Goal: Information Seeking & Learning: Learn about a topic

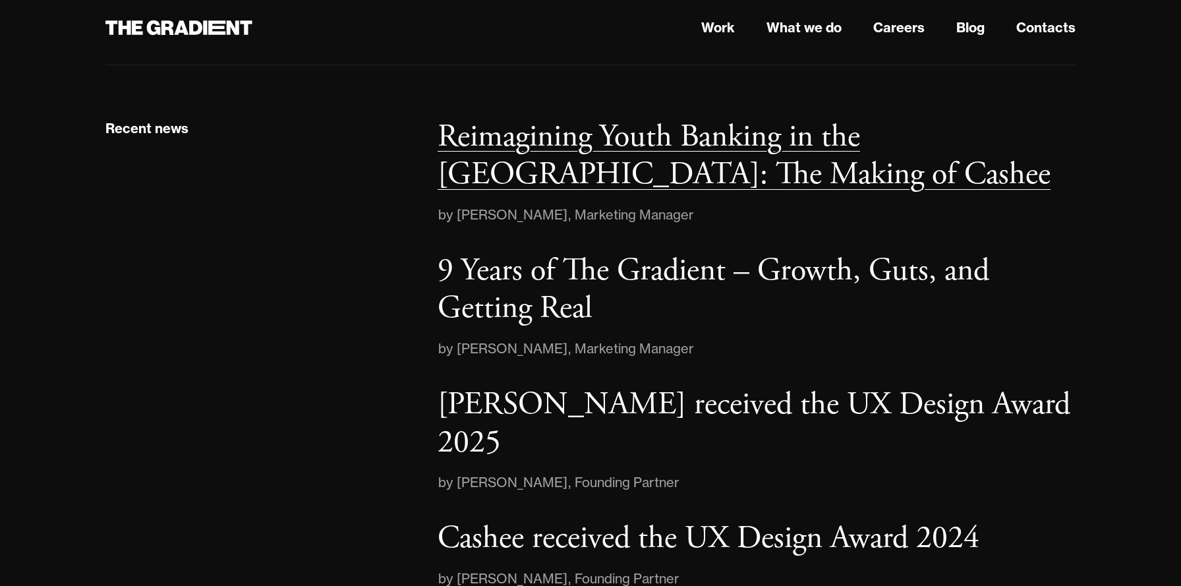
scroll to position [1908, 0]
click at [618, 137] on p "Reimagining Youth Banking in the [GEOGRAPHIC_DATA]: The Making of Cashee" at bounding box center [744, 154] width 613 height 78
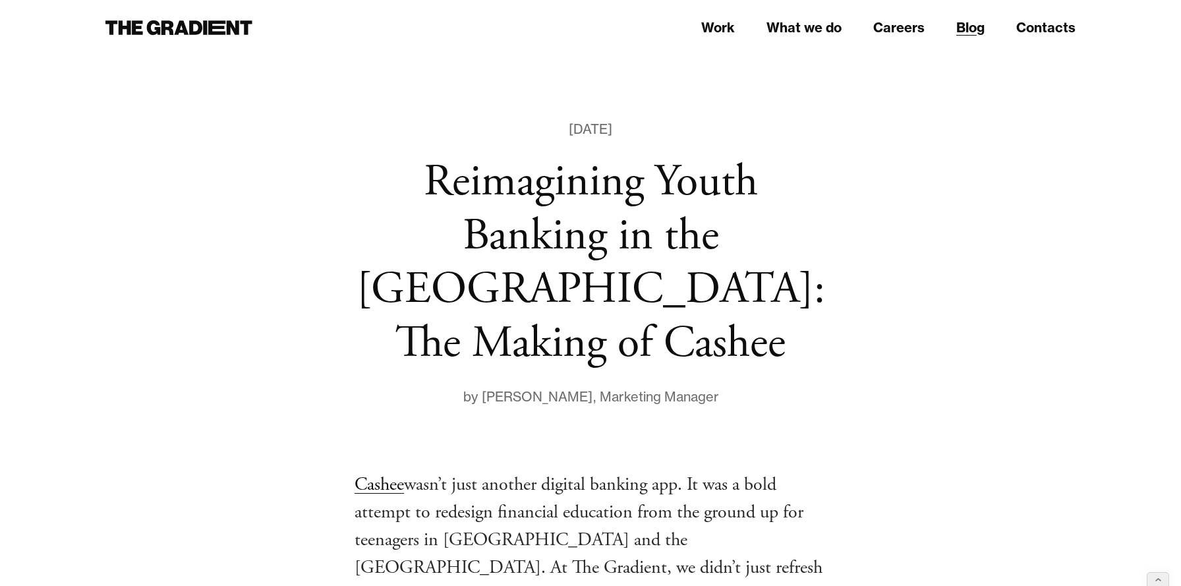
click at [968, 30] on link "Blog" at bounding box center [970, 28] width 28 height 20
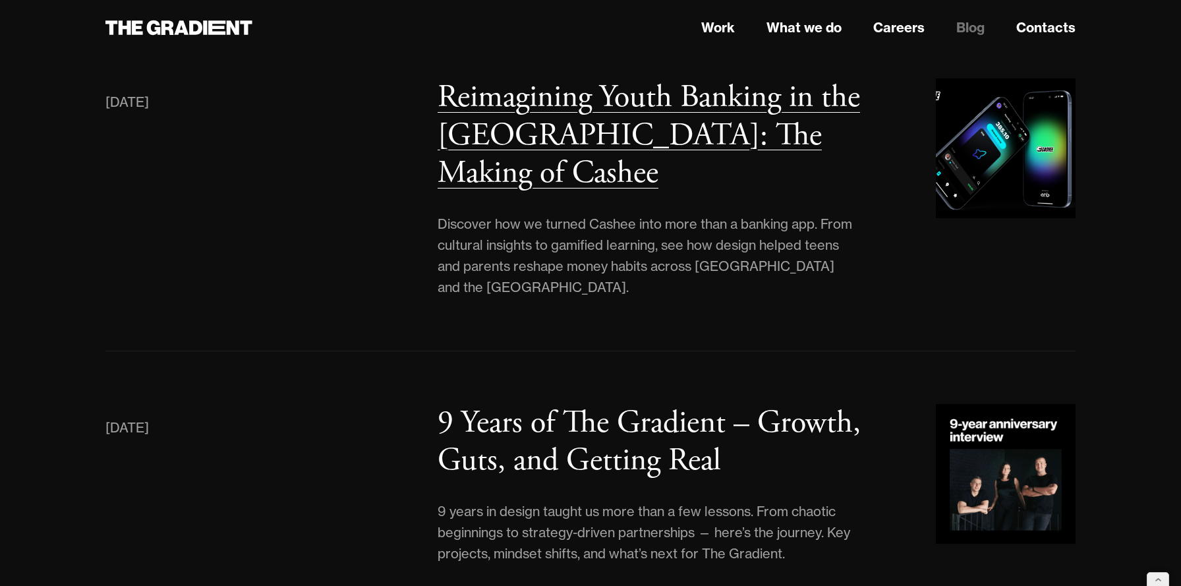
scroll to position [194, 0]
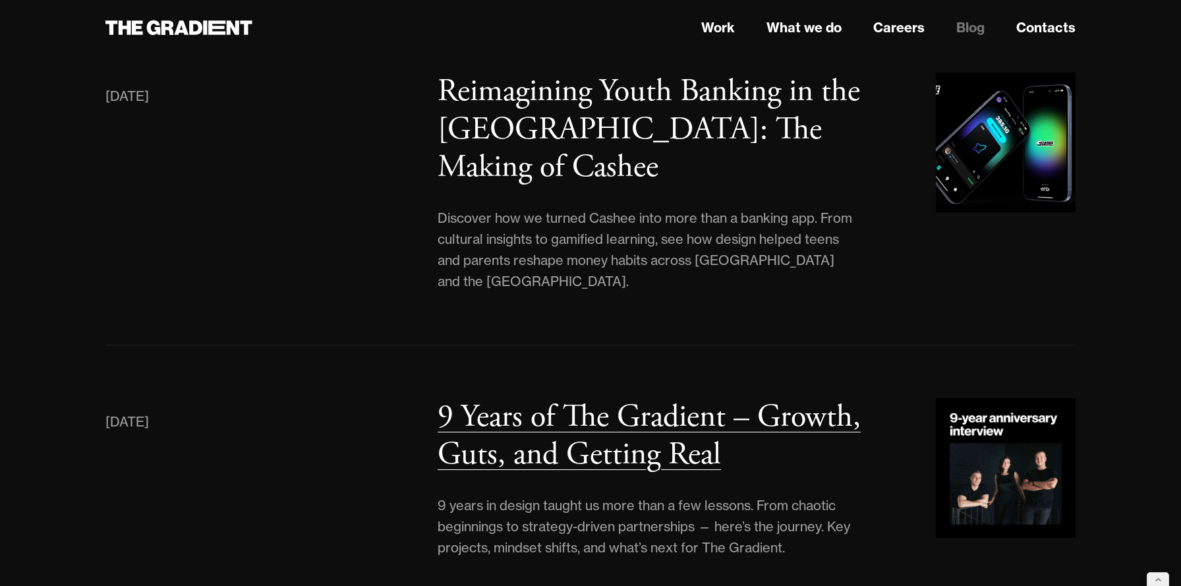
click at [704, 397] on h3 "9 Years of The Gradient – Growth, Guts, and Getting Real" at bounding box center [649, 436] width 423 height 78
click at [600, 422] on h3 "9 Years of The Gradient – Growth, Guts, and Getting Real" at bounding box center [649, 436] width 423 height 78
click at [612, 397] on h3 "9 Years of The Gradient – Growth, Guts, and Getting Real" at bounding box center [649, 436] width 423 height 78
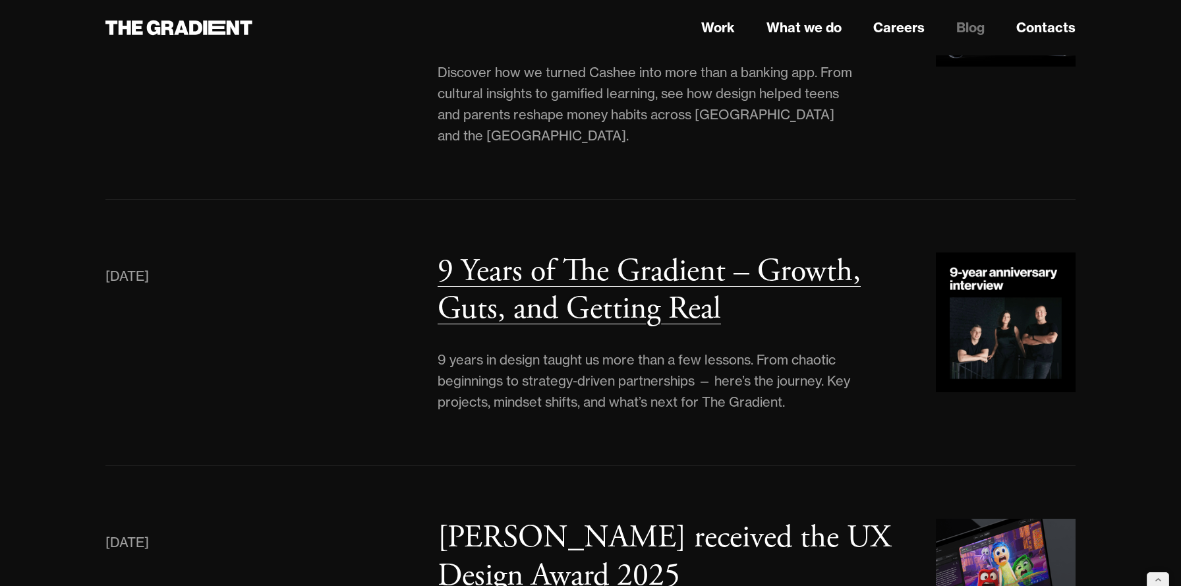
scroll to position [340, 0]
click at [615, 266] on h3 "9 Years of The Gradient – Growth, Guts, and Getting Real" at bounding box center [649, 289] width 423 height 78
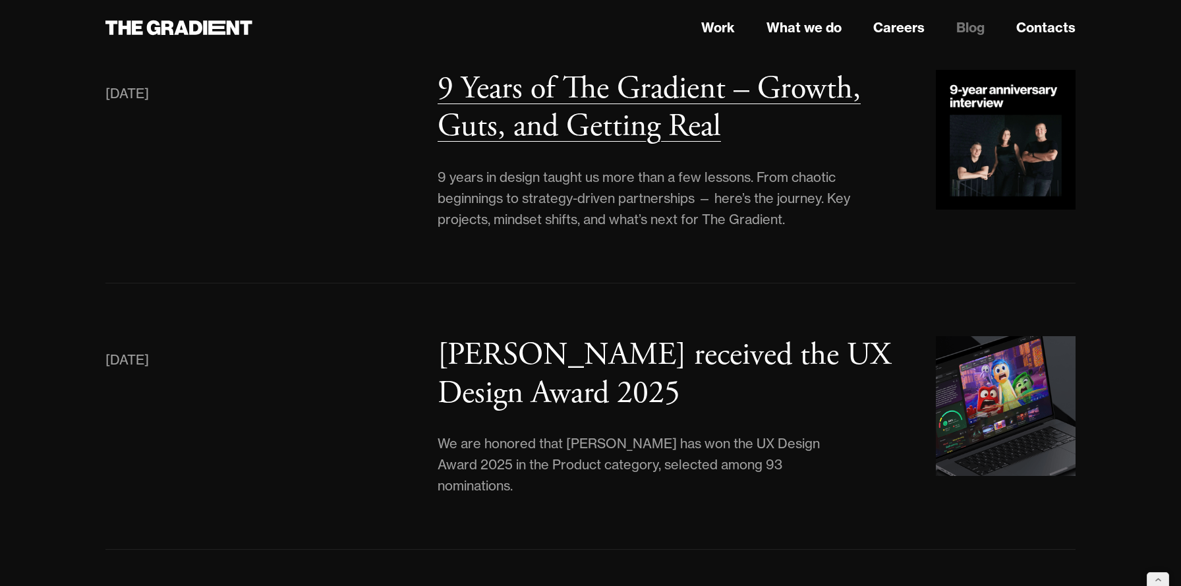
scroll to position [521, 0]
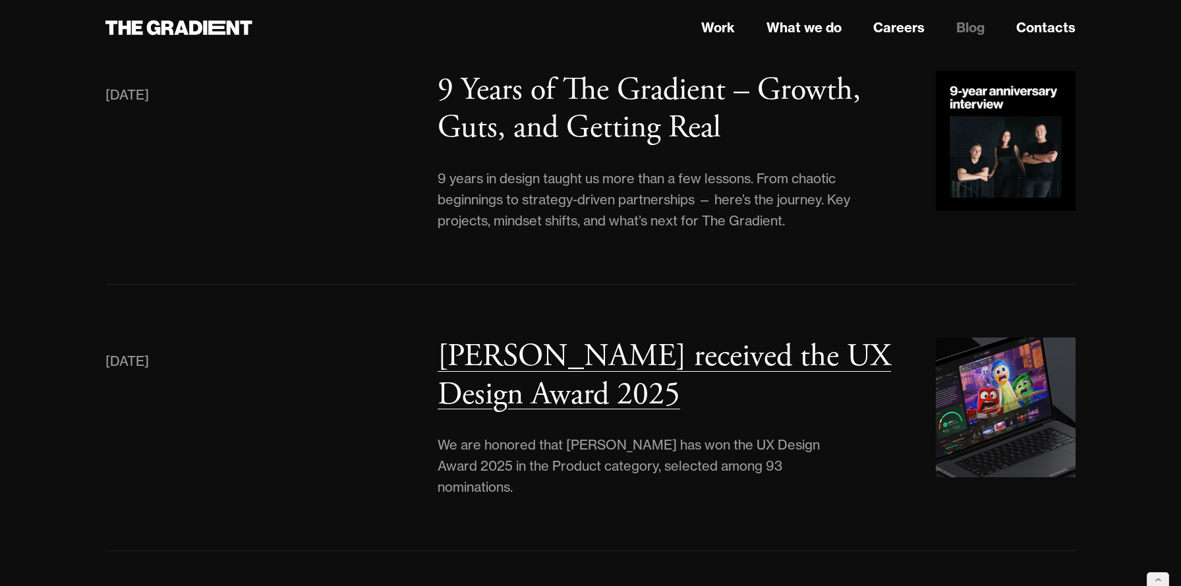
click at [560, 336] on h3 "Lumiere received the UX Design Award 2025" at bounding box center [665, 375] width 454 height 78
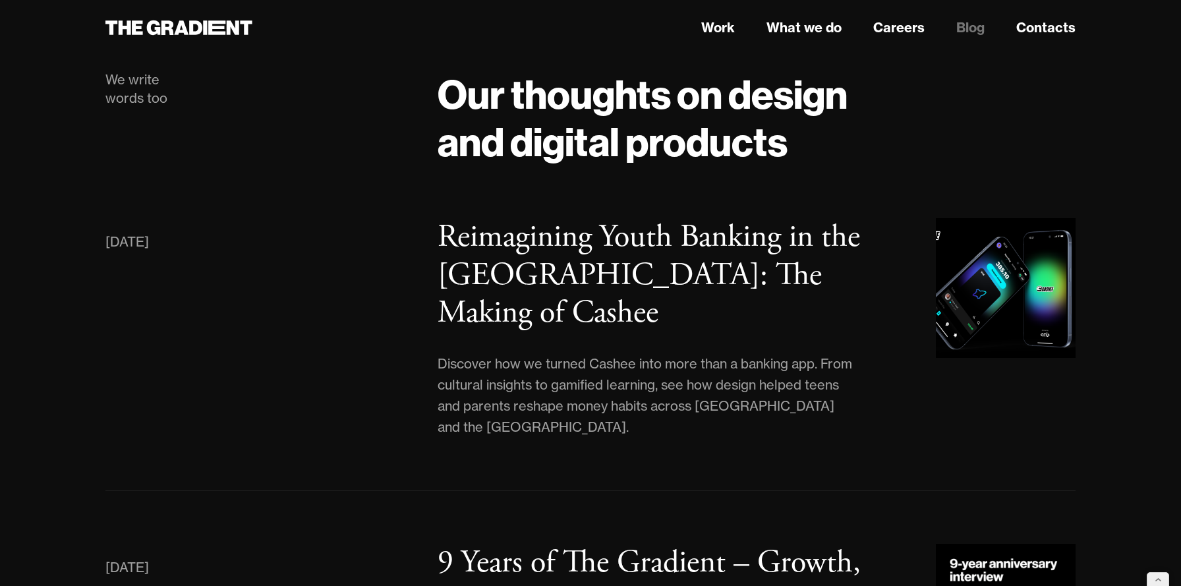
scroll to position [47, 0]
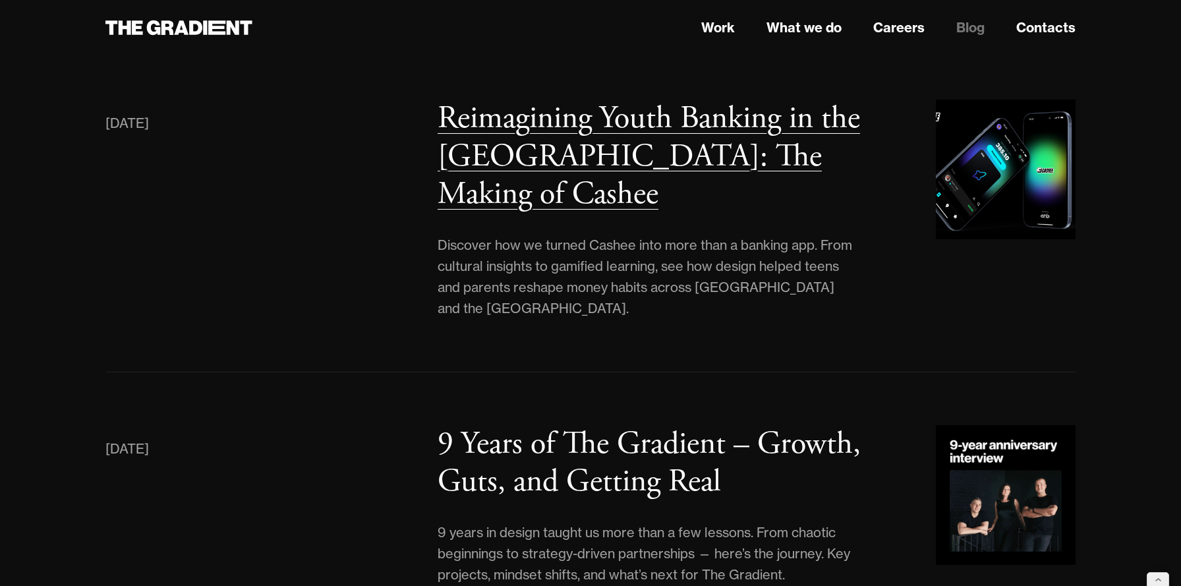
scroll to position [165, 0]
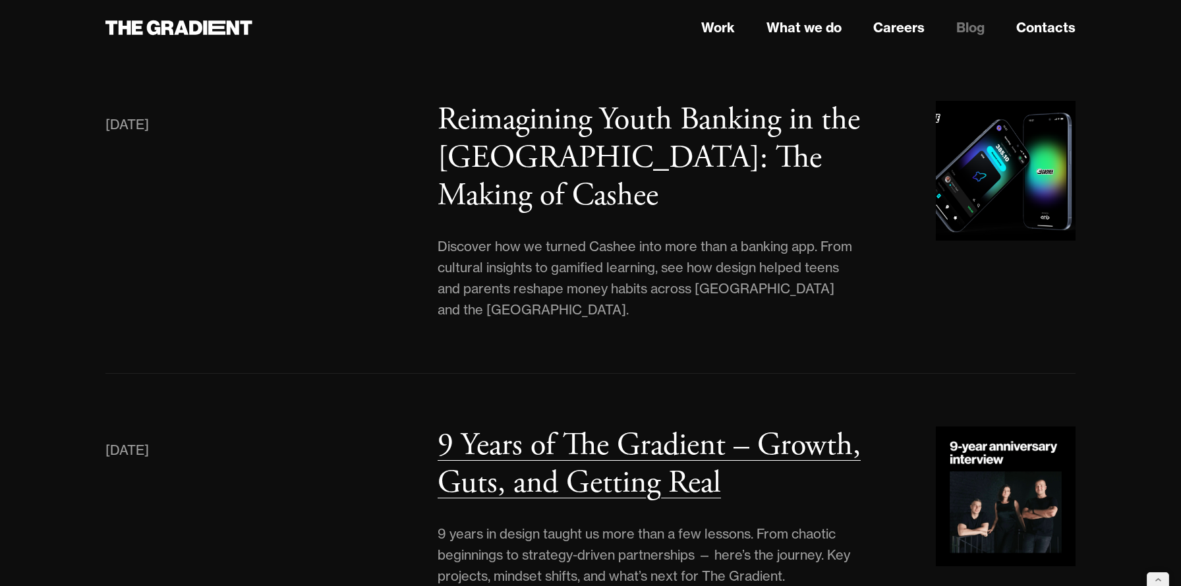
click at [535, 425] on h3 "9 Years of The Gradient – Growth, Guts, and Getting Real" at bounding box center [649, 464] width 423 height 78
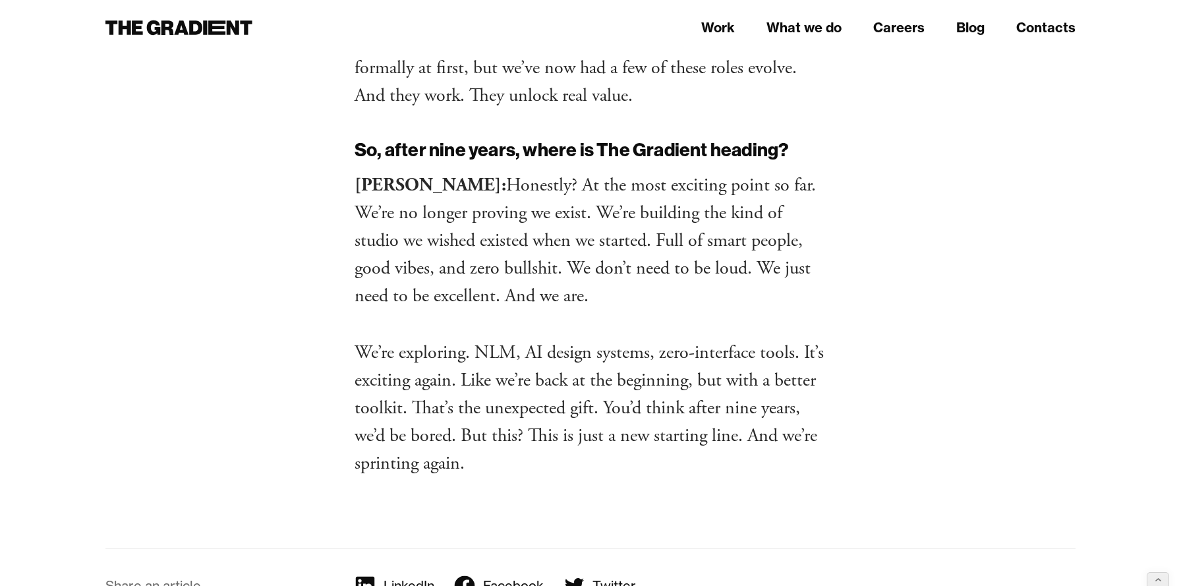
scroll to position [8512, 0]
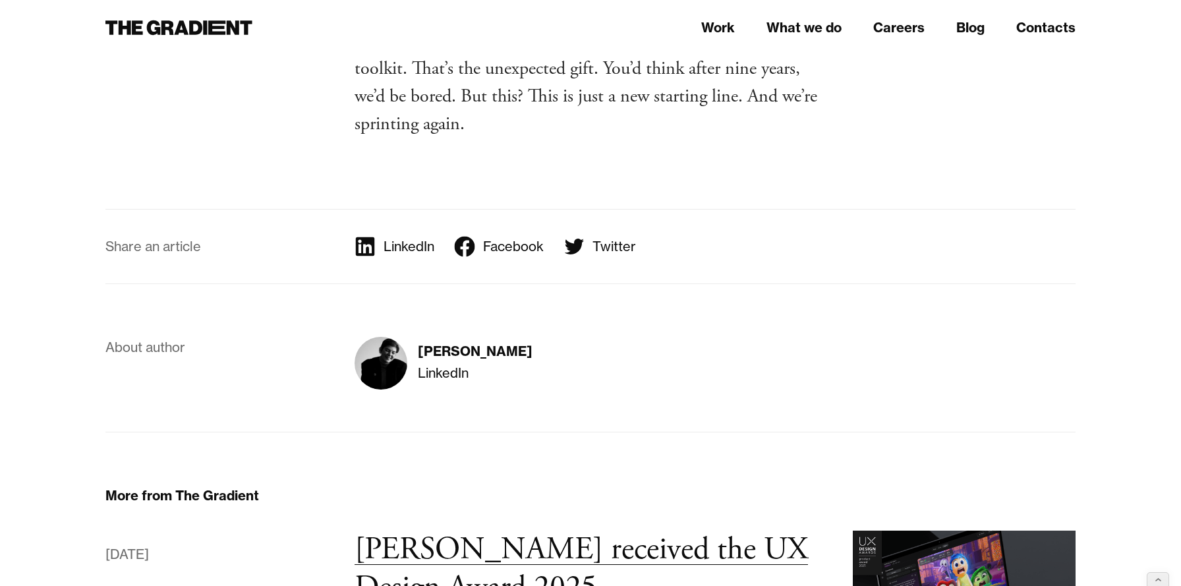
click at [468, 529] on h3 "[PERSON_NAME] received the UX Design Award 2025" at bounding box center [582, 568] width 454 height 78
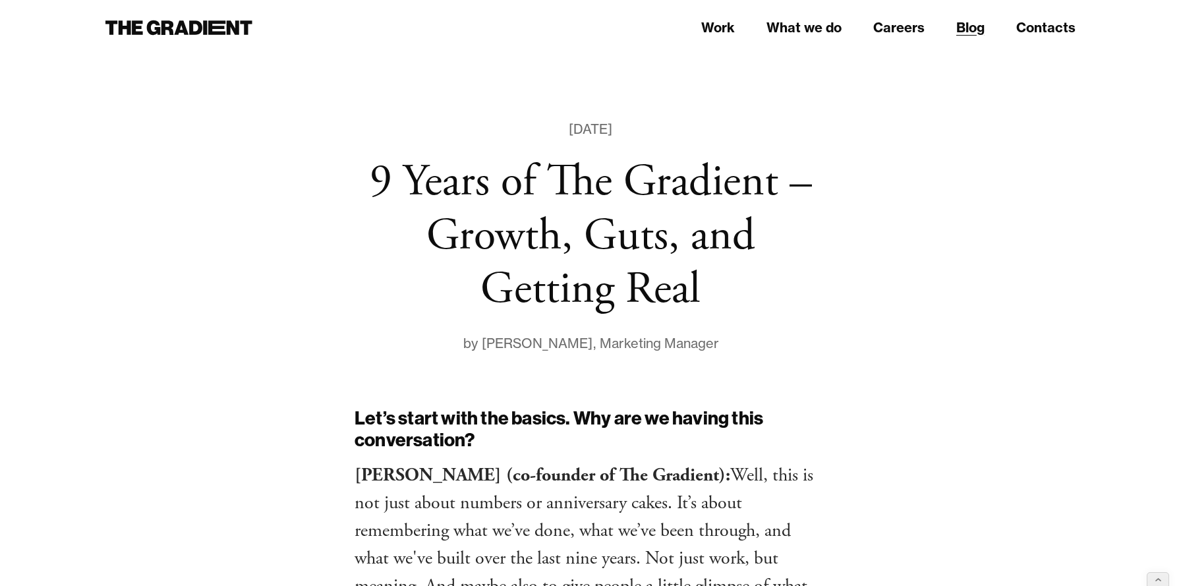
click at [970, 28] on link "Blog" at bounding box center [970, 28] width 28 height 20
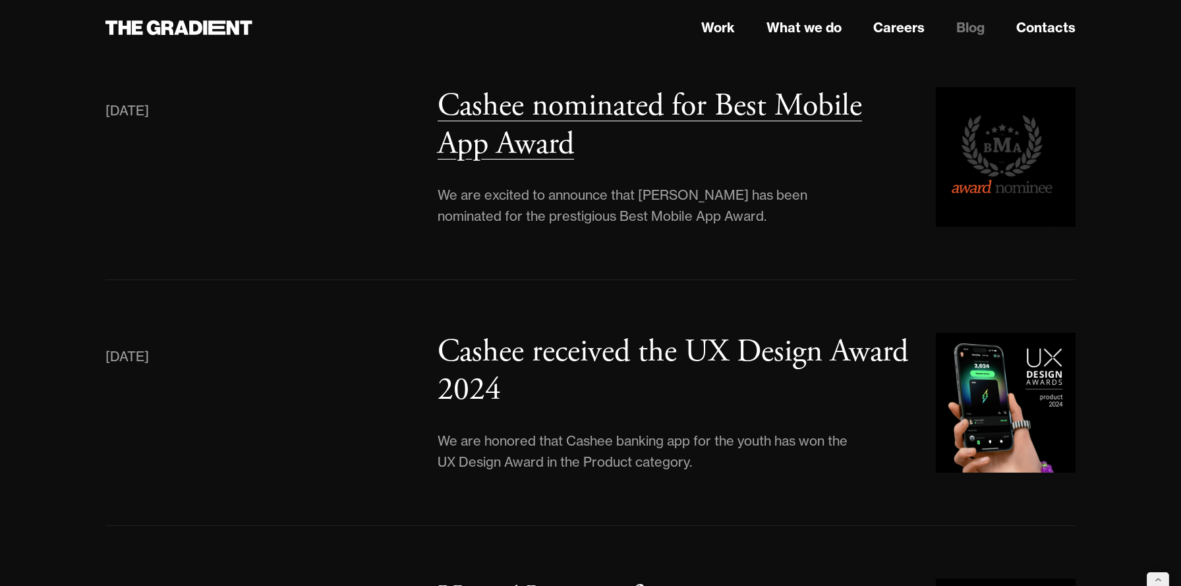
scroll to position [1414, 0]
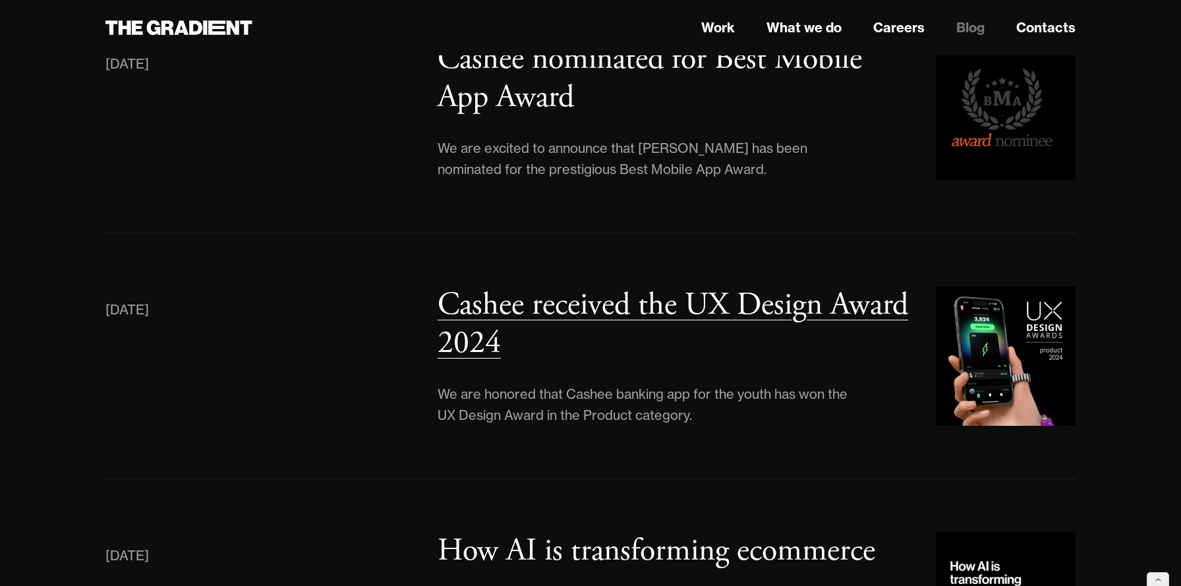
click at [620, 285] on h3 "Cashee received the UX Design Award 2024" at bounding box center [673, 324] width 471 height 78
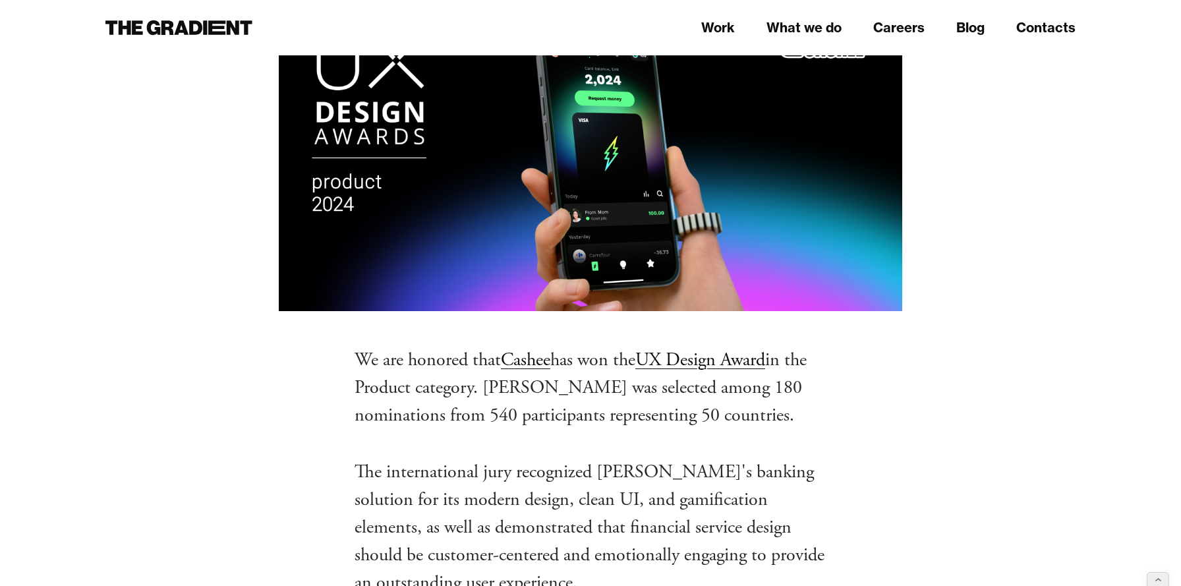
scroll to position [352, 0]
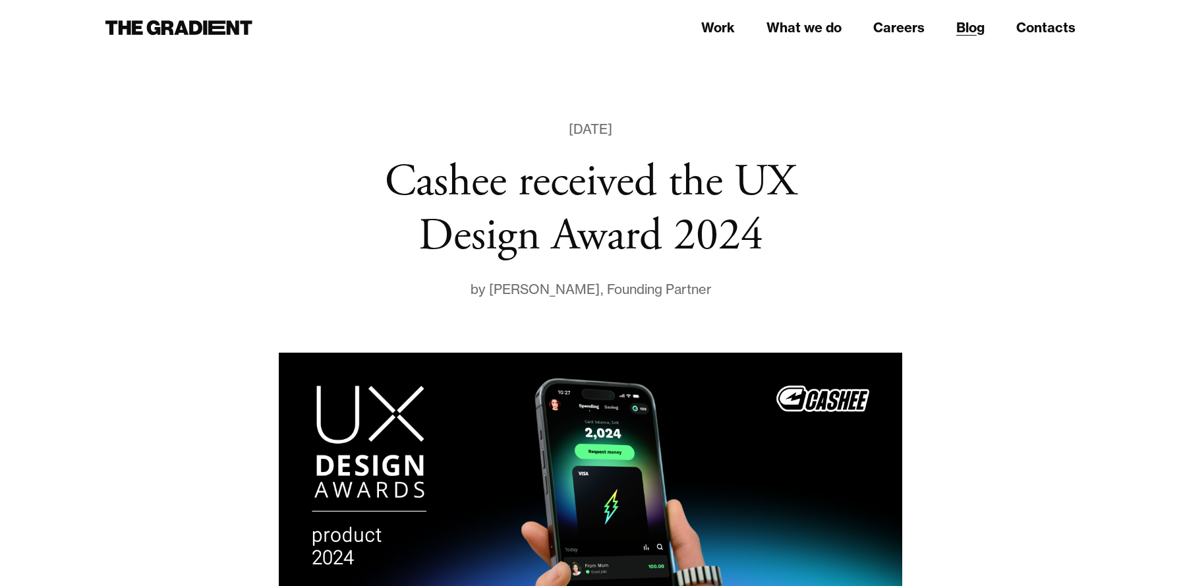
click at [975, 30] on link "Blog" at bounding box center [970, 28] width 28 height 20
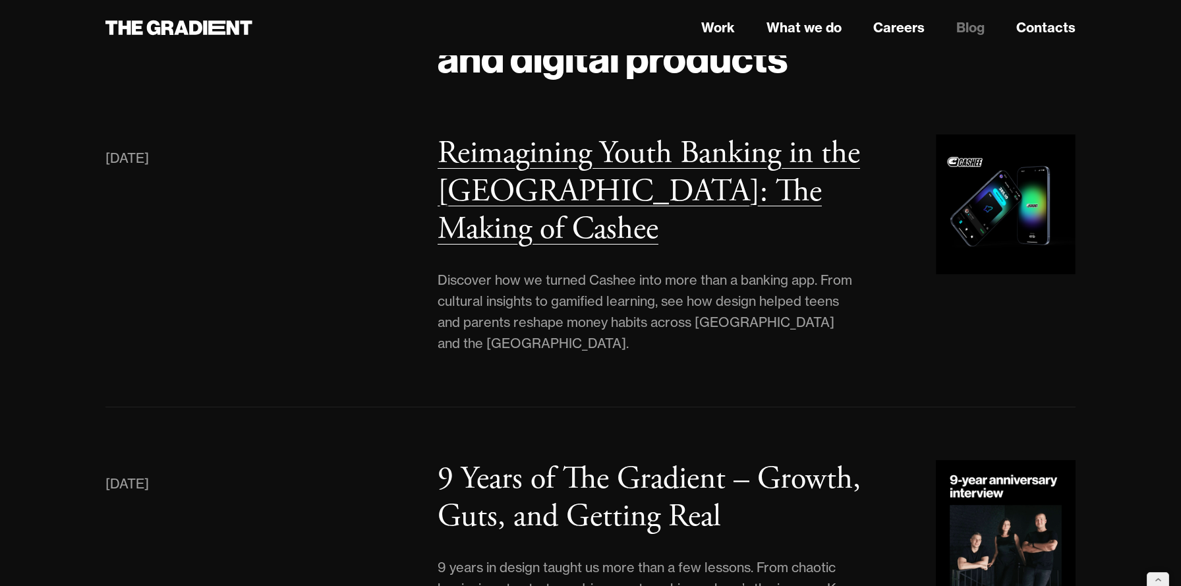
scroll to position [136, 0]
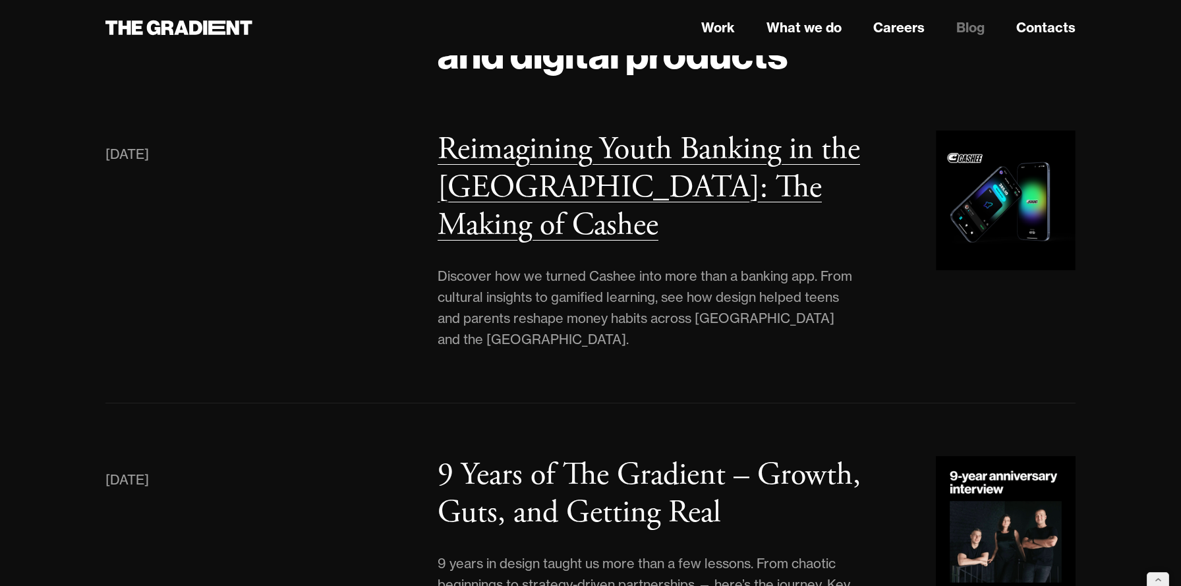
click at [700, 149] on h3 "Reimagining Youth Banking in the [GEOGRAPHIC_DATA]: The Making of Cashee" at bounding box center [649, 187] width 423 height 116
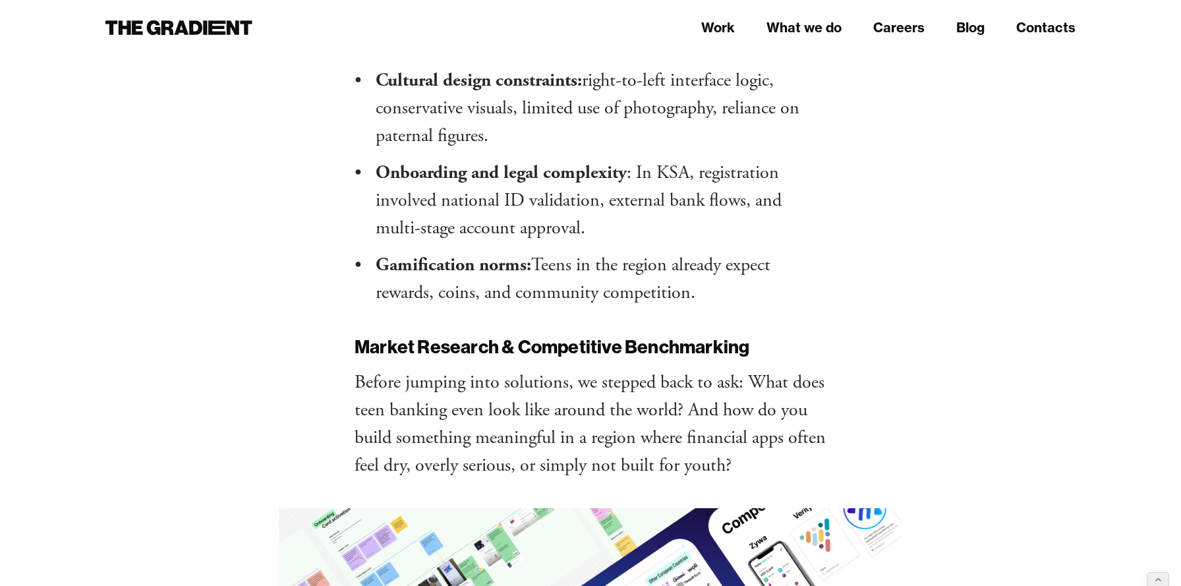
scroll to position [4042, 0]
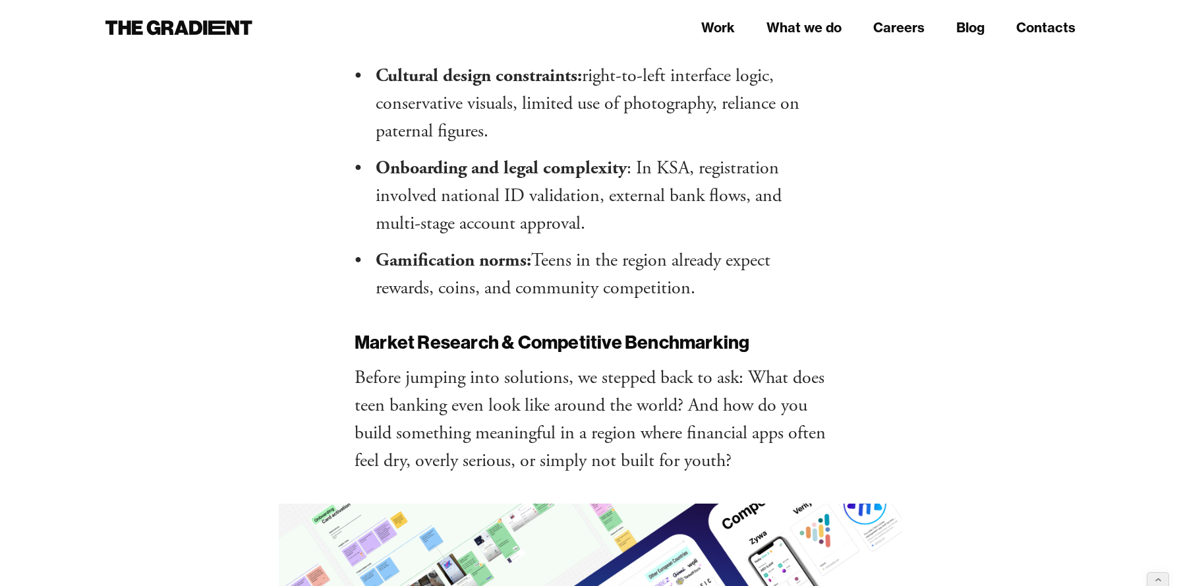
click at [486, 206] on li "Onboarding and legal complexity : In KSA, registration involved national ID val…" at bounding box center [601, 195] width 451 height 83
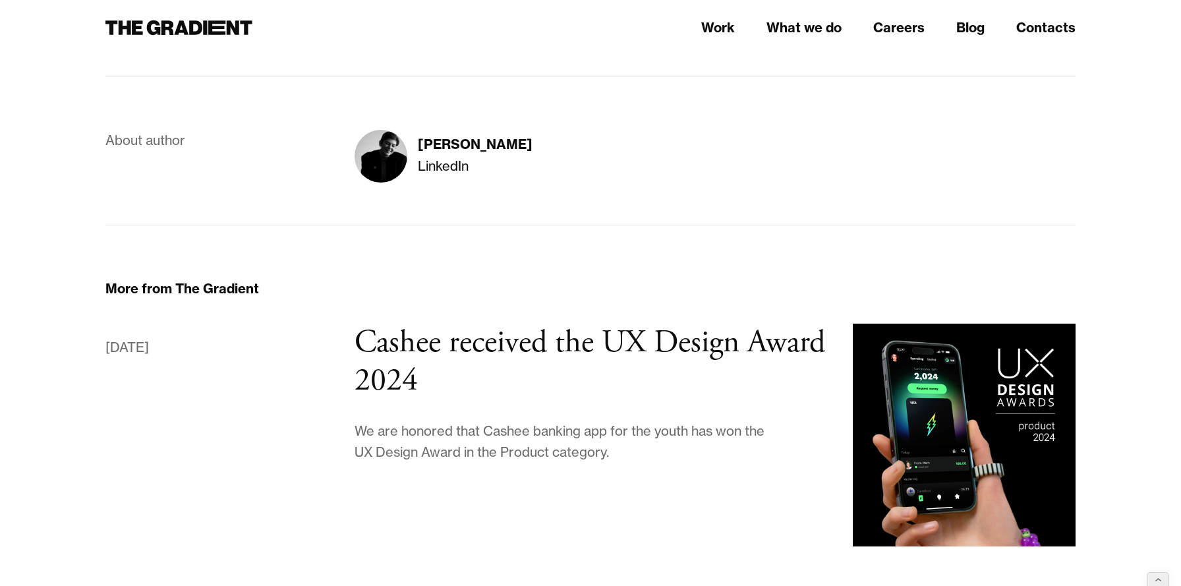
scroll to position [10914, 0]
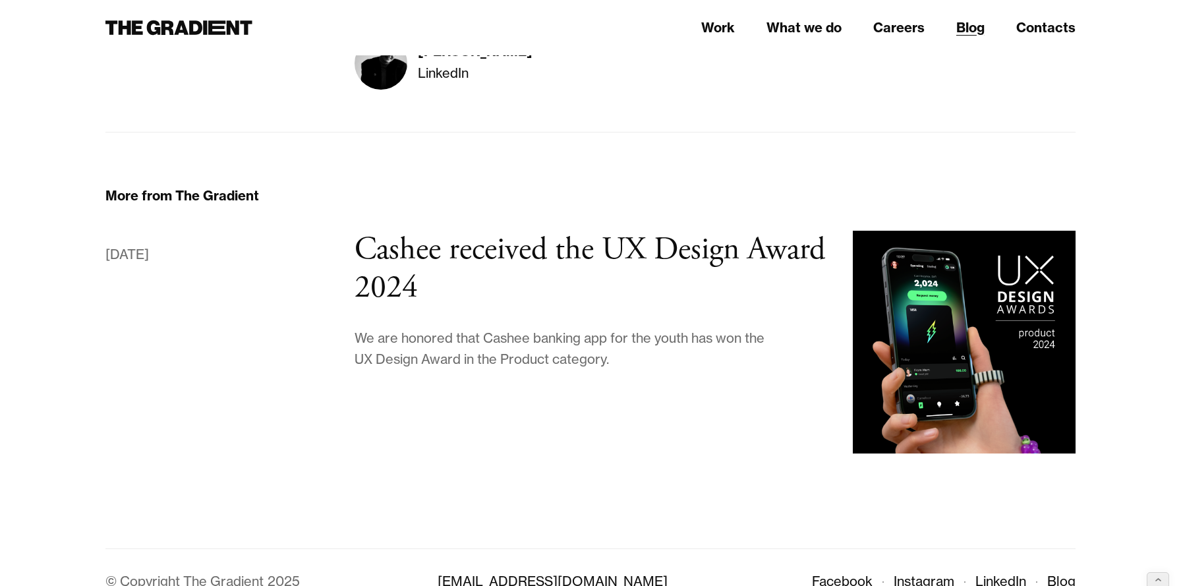
click at [967, 28] on link "Blog" at bounding box center [970, 28] width 28 height 20
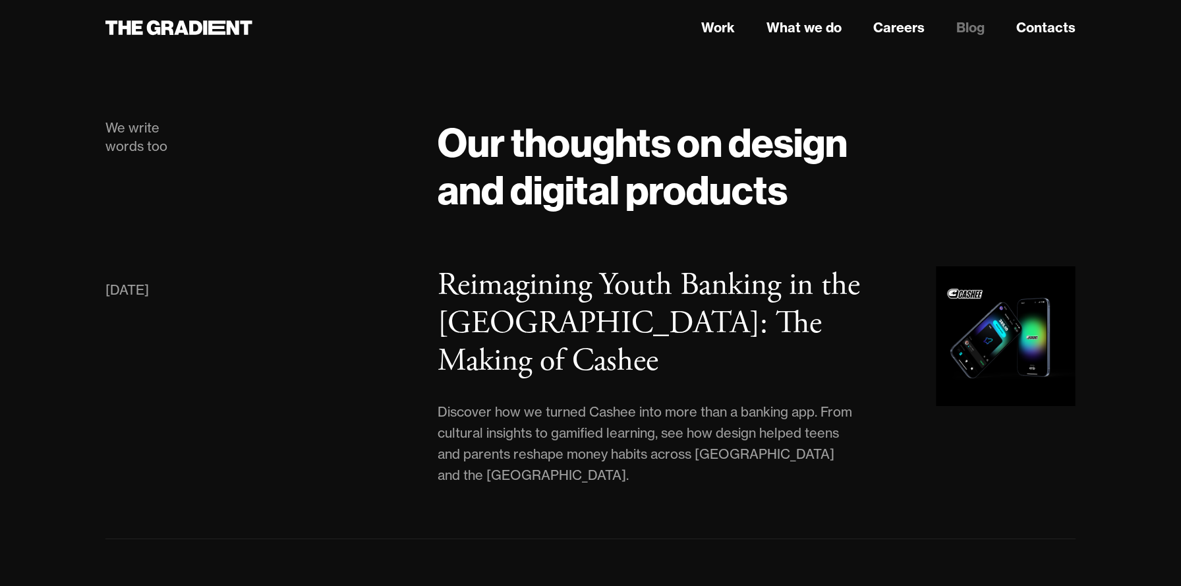
click at [220, 15] on header "Work What we do Careers Blog Contacts" at bounding box center [590, 27] width 1181 height 55
click at [218, 28] on icon at bounding box center [216, 27] width 17 height 15
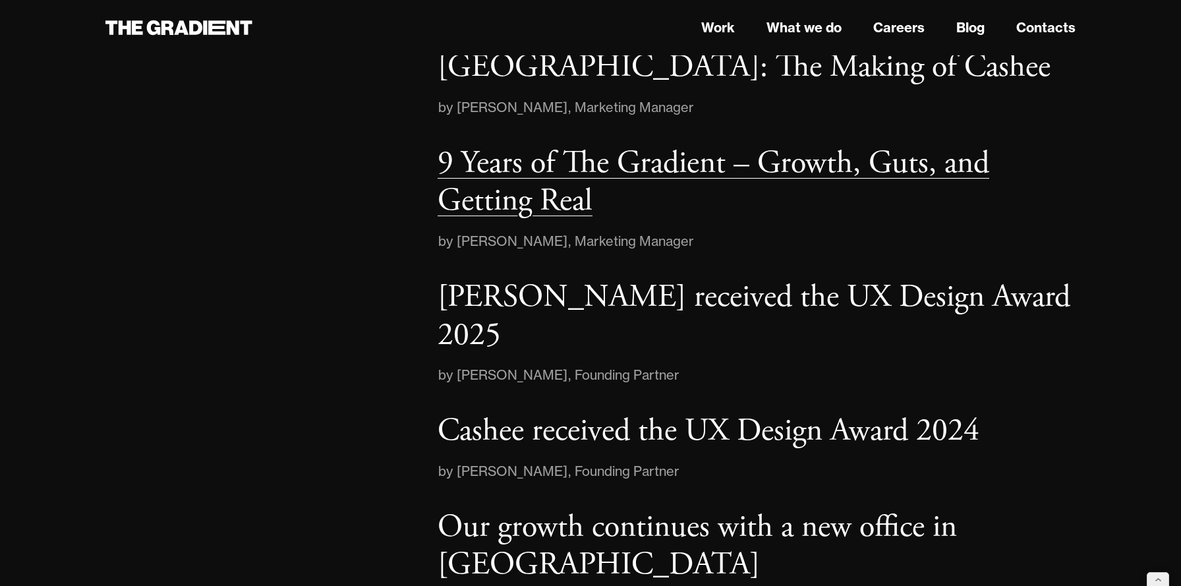
scroll to position [2074, 0]
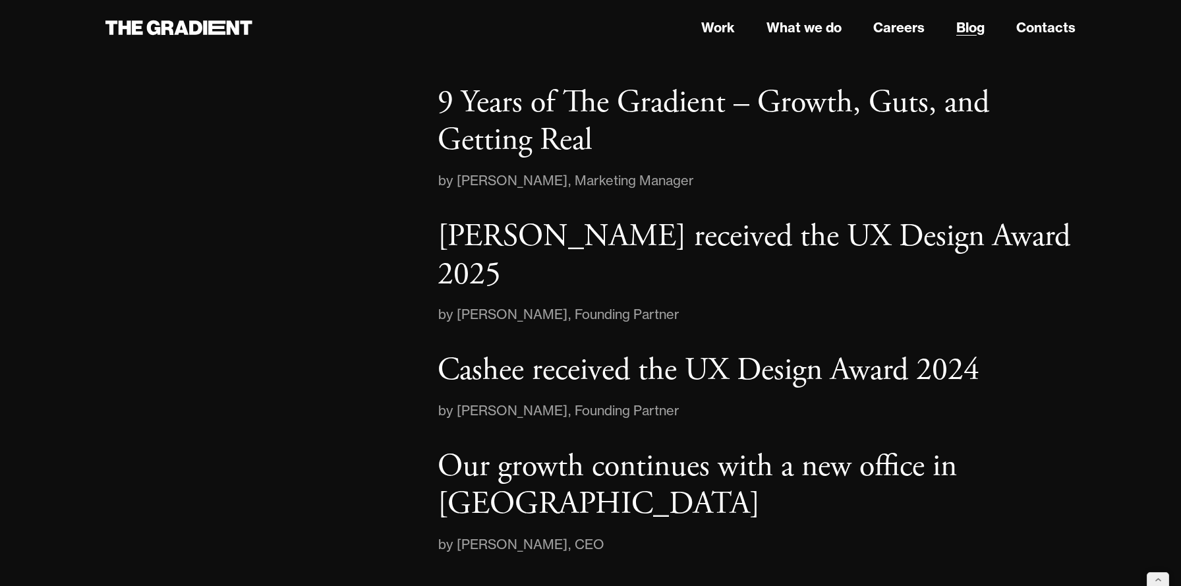
click at [973, 28] on link "Blog" at bounding box center [970, 28] width 28 height 20
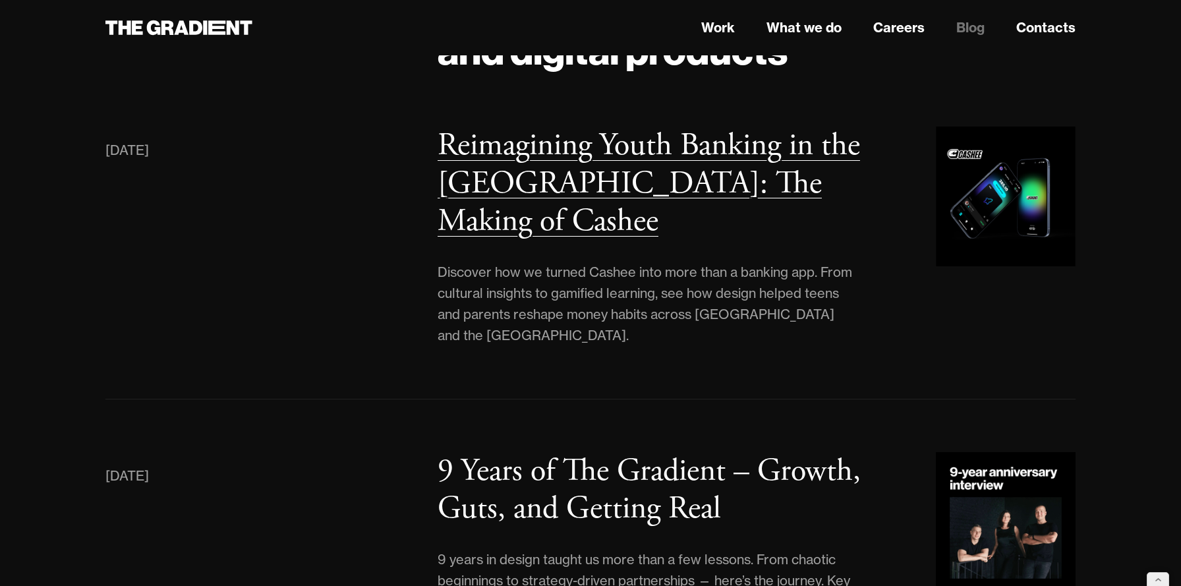
scroll to position [134, 0]
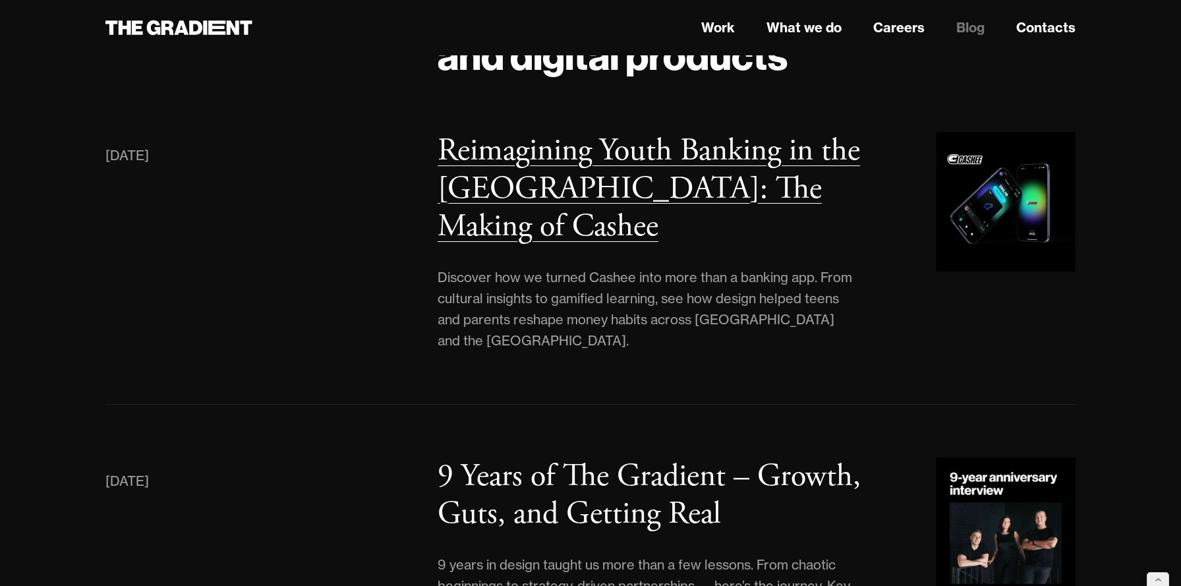
click at [668, 161] on h3 "Reimagining Youth Banking in the [GEOGRAPHIC_DATA]: The Making of Cashee" at bounding box center [649, 189] width 423 height 116
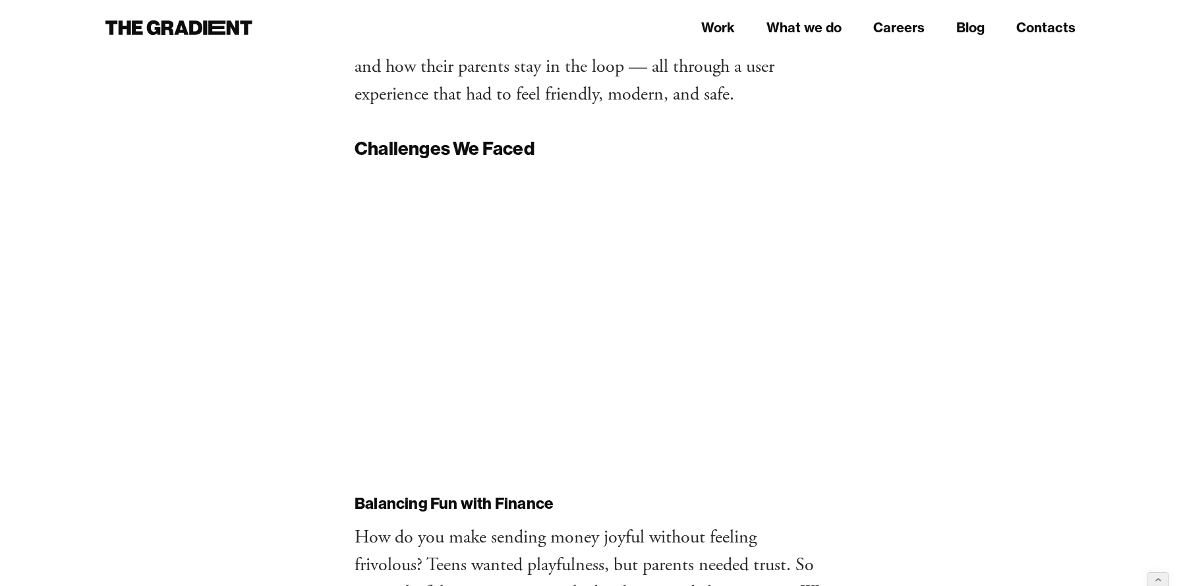
scroll to position [9268, 0]
